Goal: Task Accomplishment & Management: Manage account settings

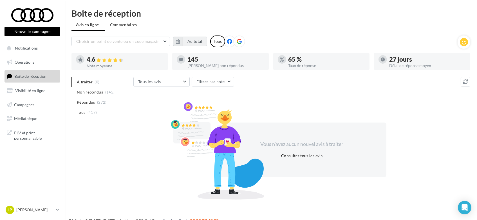
click at [194, 41] on button "Au total" at bounding box center [195, 42] width 25 height 10
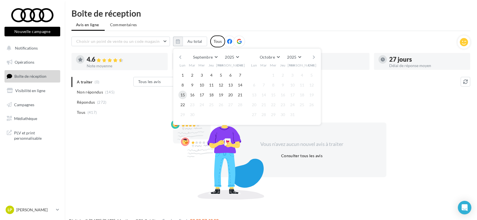
click at [184, 95] on button "15" at bounding box center [183, 95] width 8 height 8
click at [183, 104] on button "22" at bounding box center [183, 105] width 8 height 8
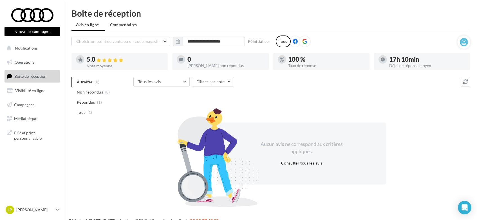
click at [81, 112] on span "Tous" at bounding box center [81, 113] width 8 height 6
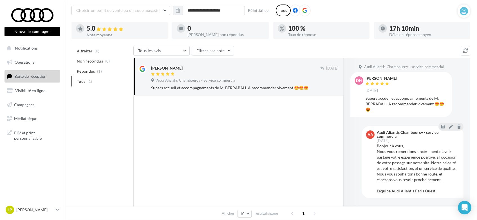
scroll to position [31, 0]
click at [206, 10] on input "**********" at bounding box center [214, 10] width 62 height 10
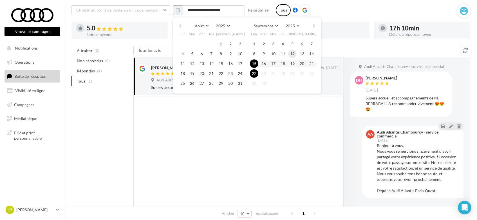
click at [290, 53] on button "12" at bounding box center [292, 54] width 8 height 8
click at [257, 74] on button "22" at bounding box center [254, 73] width 8 height 8
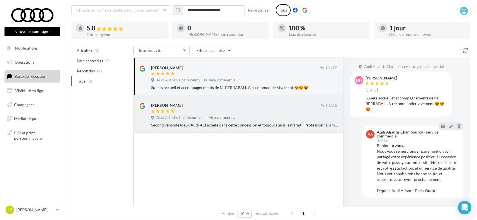
click at [177, 118] on span "Audi Aliantis Chambourcy - service commercial" at bounding box center [197, 117] width 80 height 5
